Goal: Task Accomplishment & Management: Manage account settings

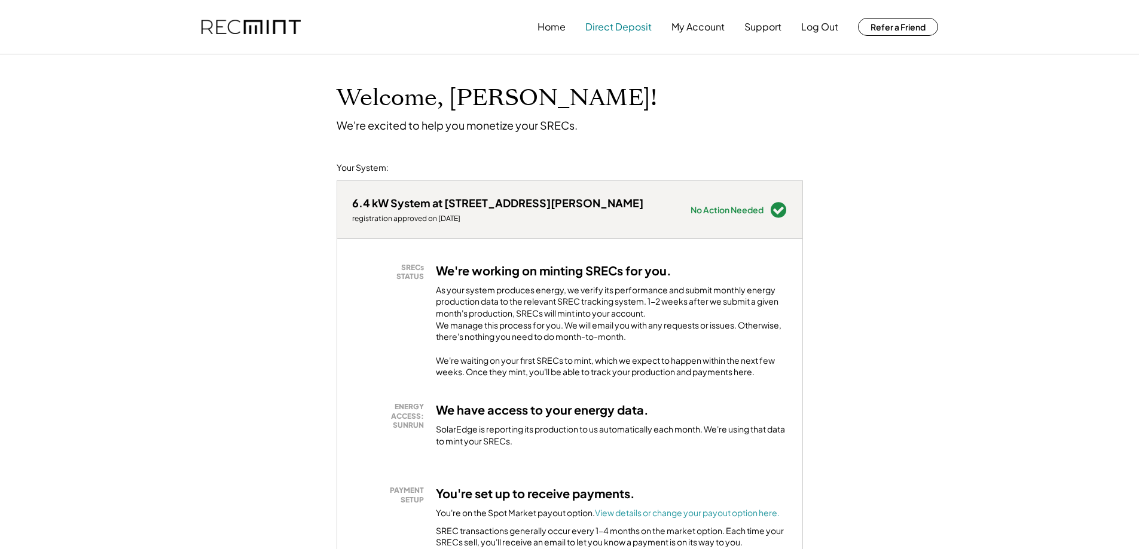
click at [634, 25] on button "Direct Deposit" at bounding box center [618, 27] width 66 height 24
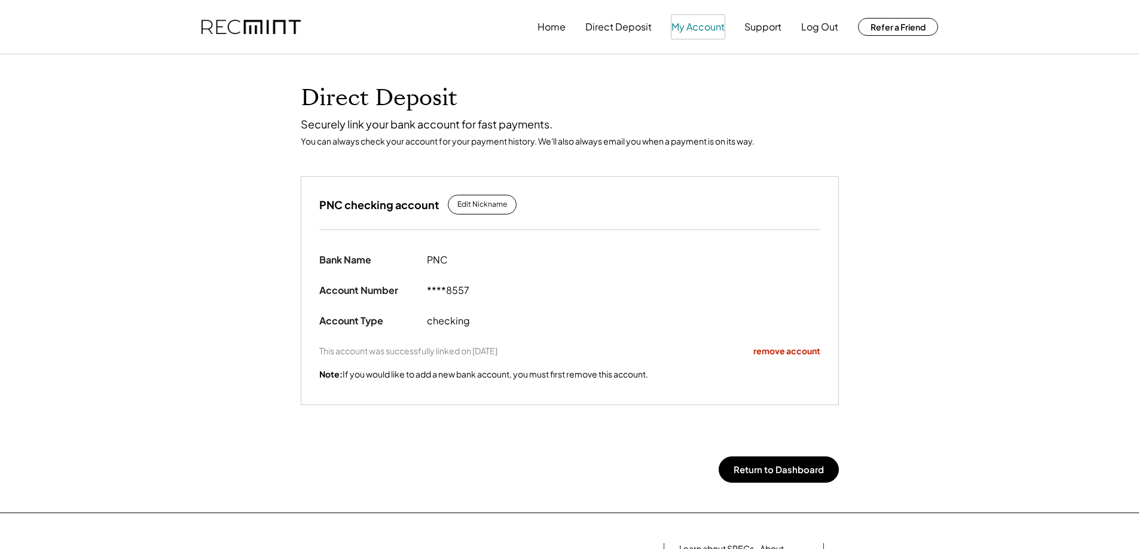
click at [679, 31] on button "My Account" at bounding box center [697, 27] width 53 height 24
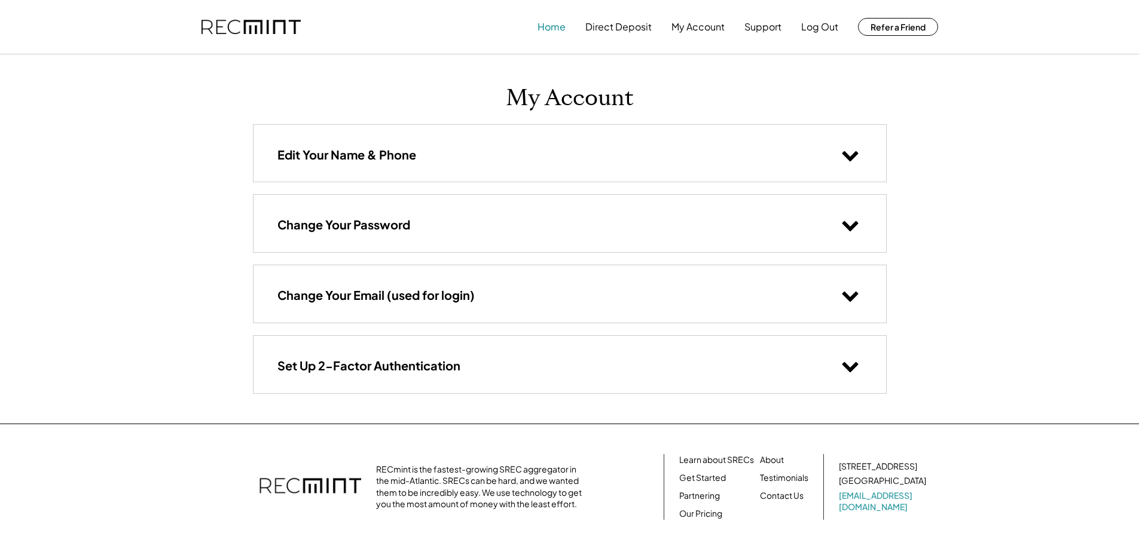
click at [551, 25] on button "Home" at bounding box center [551, 27] width 28 height 24
